Goal: Task Accomplishment & Management: Manage account settings

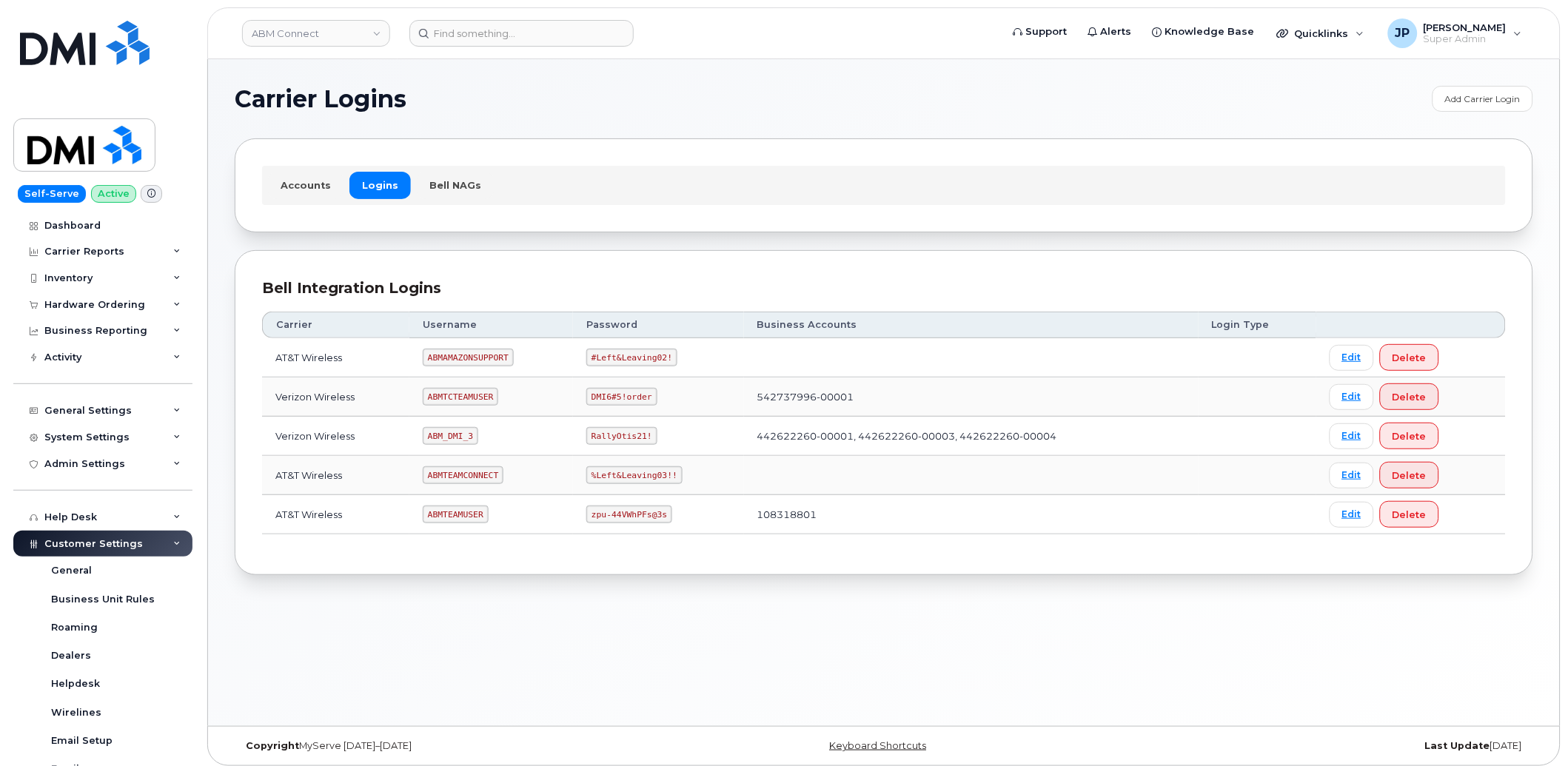
click at [957, 528] on td "108318801" at bounding box center [971, 515] width 454 height 39
click at [1337, 512] on link "Edit" at bounding box center [1352, 515] width 45 height 26
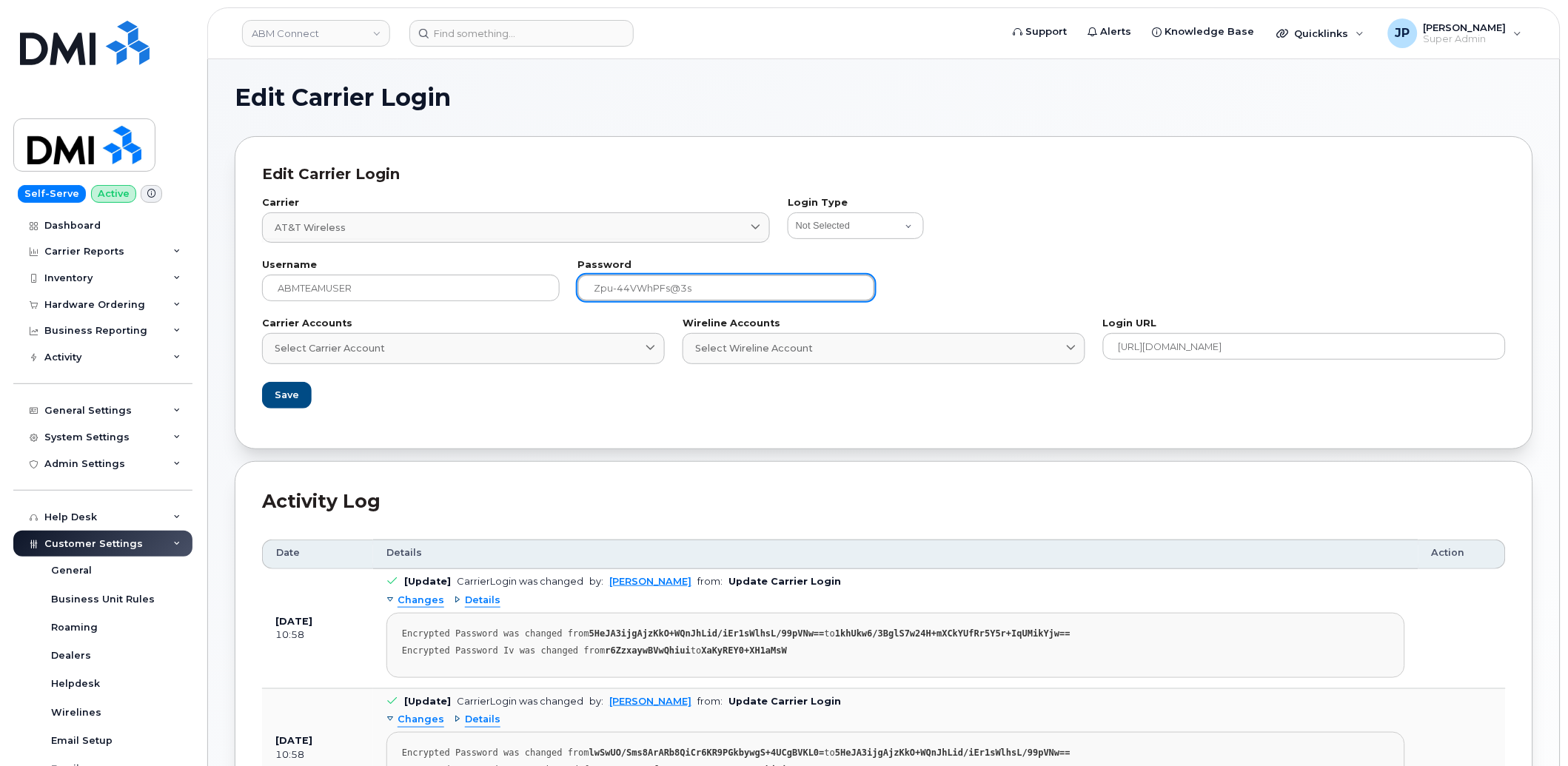
click at [675, 289] on input "zpu-44VWhPFs@3s" at bounding box center [726, 288] width 298 height 27
click at [723, 292] on input "zpu-44VWhPFs@3s" at bounding box center [726, 288] width 298 height 27
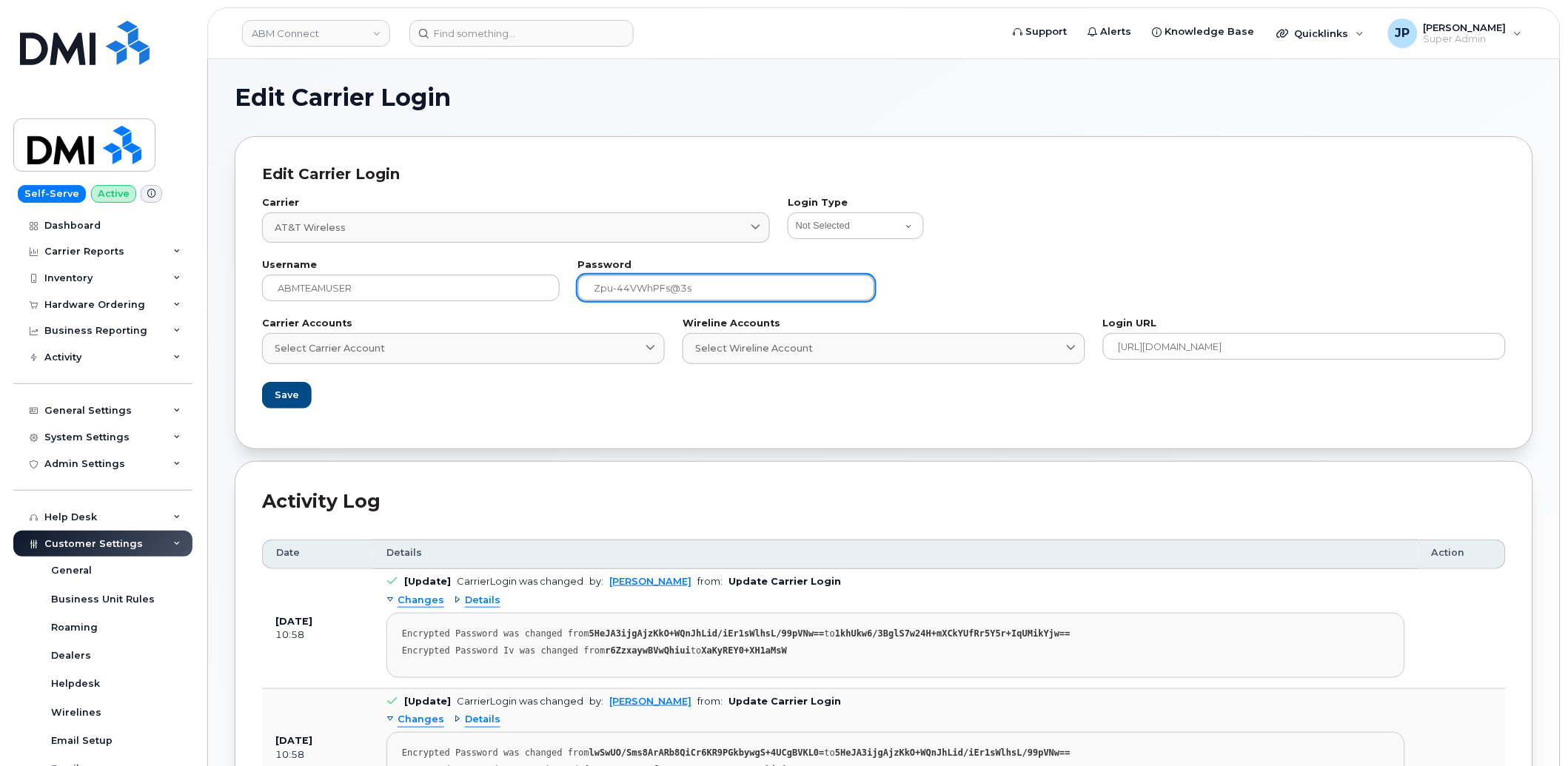
click at [723, 292] on input "zpu-44VWhPFs@3s" at bounding box center [726, 288] width 298 height 27
paste input "Tye-55Mw1(pw"
type input "Tye-55Mw1(pw"
click at [1011, 114] on section "Edit Carrier Login Edit Carrier Login Carrier AT&T Wireless 7 International Fiz…" at bounding box center [884, 737] width 1299 height 1303
click at [707, 282] on input "Tye-55Mw1(pw" at bounding box center [726, 288] width 298 height 27
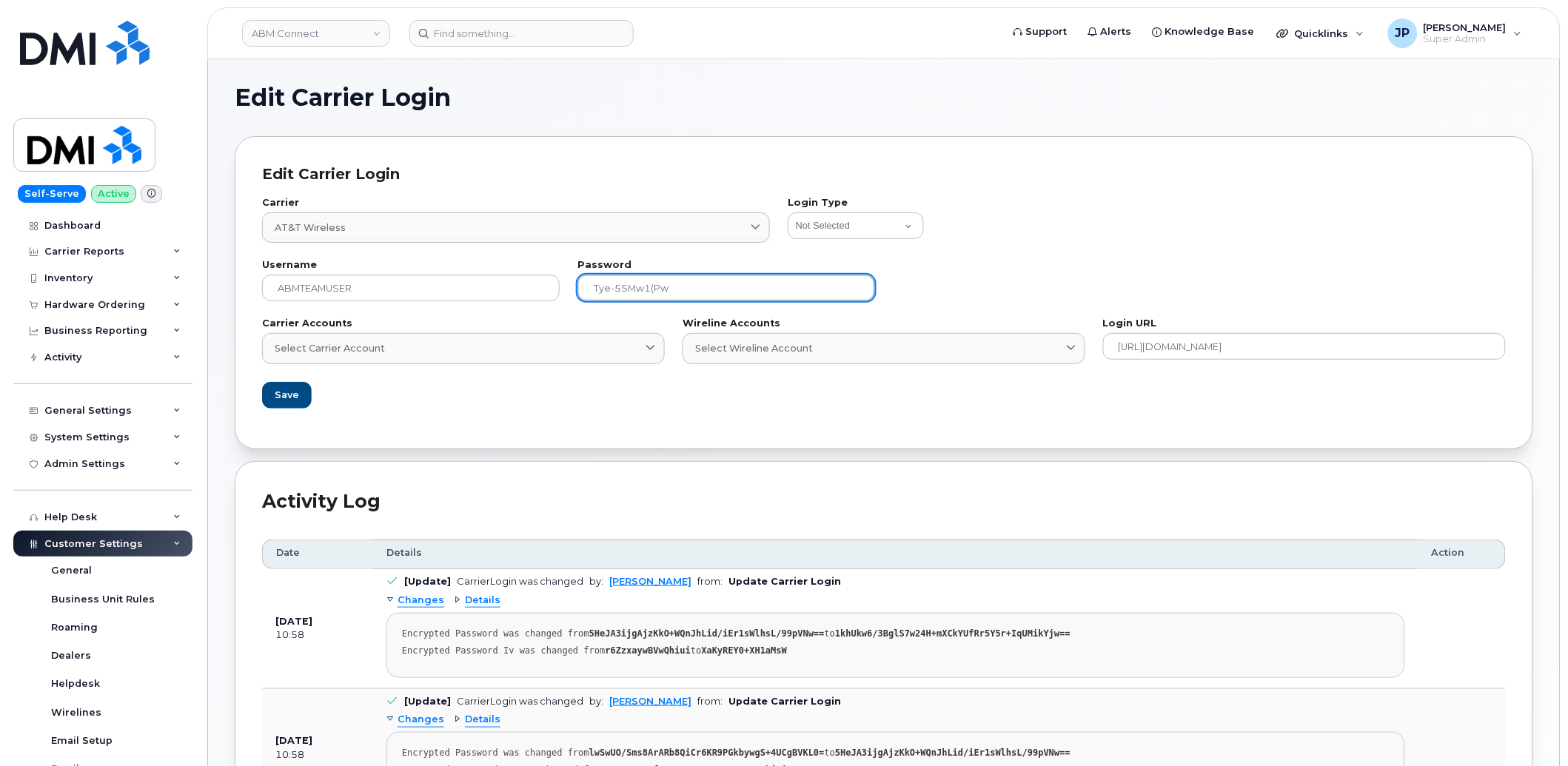
click at [708, 282] on input "Tye-55Mw1(pw" at bounding box center [726, 288] width 298 height 27
click at [707, 282] on input "Tye-55Mw1(pw" at bounding box center [726, 288] width 298 height 27
click at [625, 299] on input "text" at bounding box center [726, 288] width 298 height 27
paste input "Tye-55Mw1(pw"
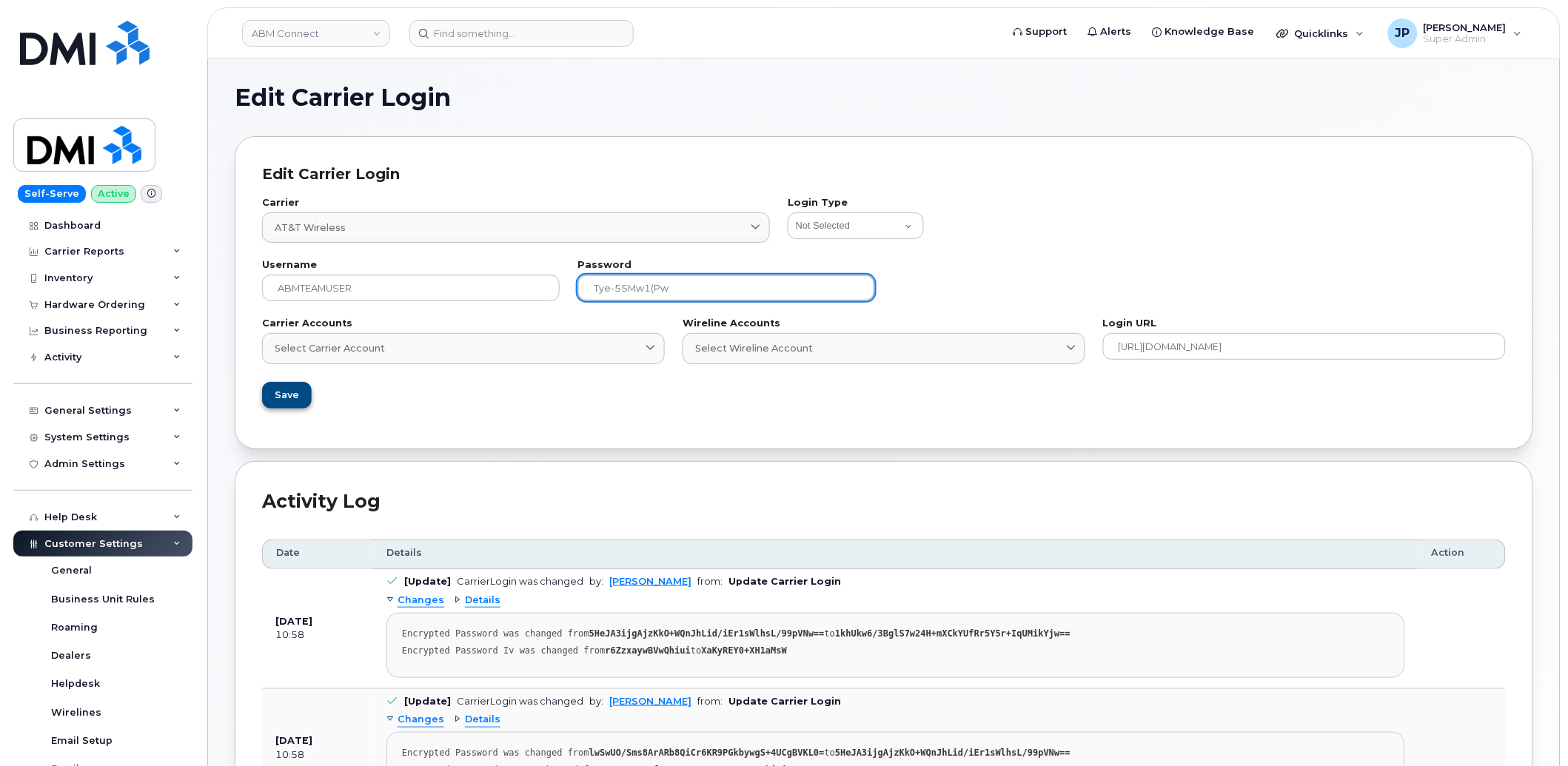
type input "Tye-55Mw1(pw"
click at [289, 402] on span "Save" at bounding box center [286, 395] width 25 height 14
